Goal: Task Accomplishment & Management: Manage account settings

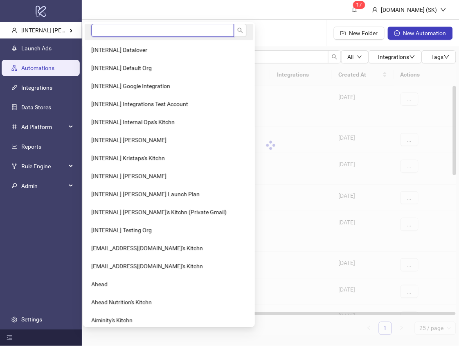
click at [97, 28] on input "search" at bounding box center [162, 30] width 143 height 13
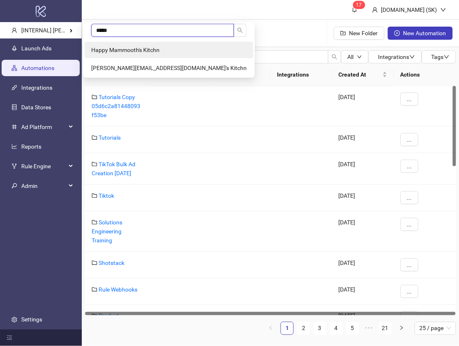
type input "*****"
click at [106, 48] on span "Happy Mammooth's Kitchn" at bounding box center [125, 50] width 68 height 7
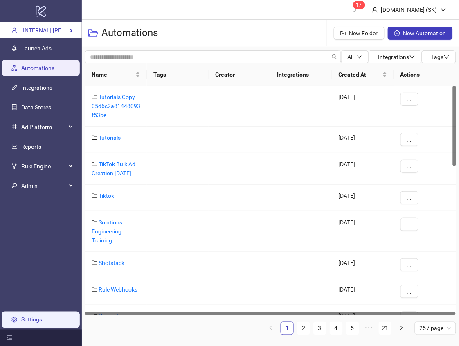
click at [42, 317] on link "Settings" at bounding box center [31, 319] width 21 height 7
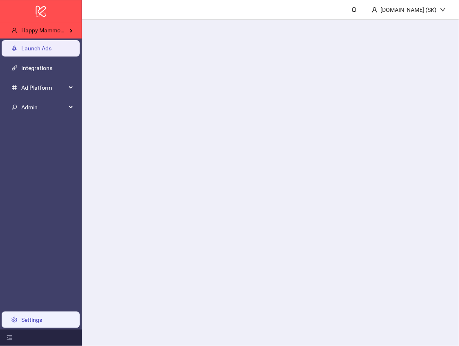
click at [42, 321] on link "Settings" at bounding box center [31, 319] width 21 height 7
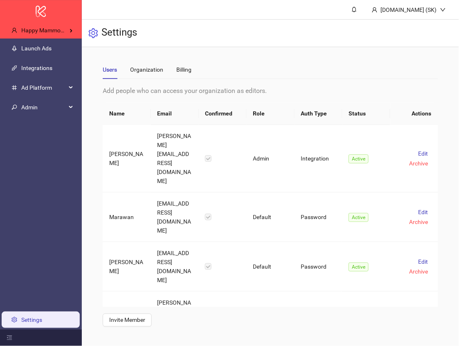
click at [194, 303] on main "Users Organization Billing Add people who can access your organization as edito…" at bounding box center [270, 193] width 348 height 293
